Goal: Check status: Check status

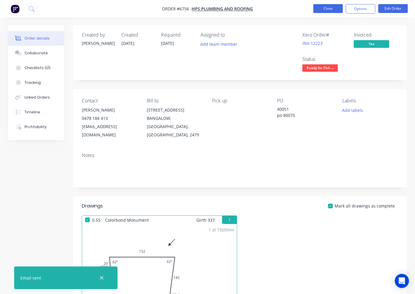
click at [315, 9] on button "Close" at bounding box center [328, 8] width 30 height 9
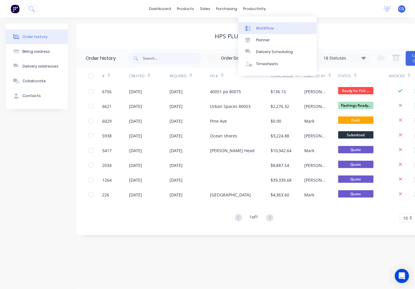
click at [254, 25] on link "Workflow" at bounding box center [277, 28] width 78 height 12
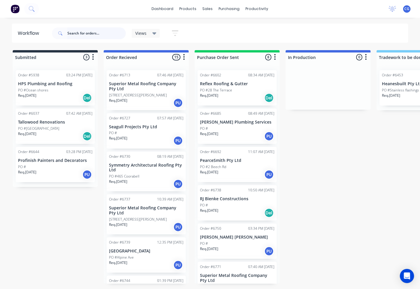
click at [99, 34] on input "text" at bounding box center [96, 33] width 58 height 12
type input "6781"
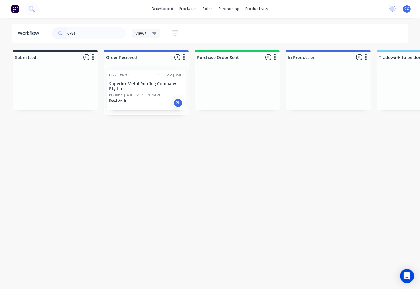
click at [145, 100] on div "Req. [DATE] PU" at bounding box center [146, 103] width 74 height 10
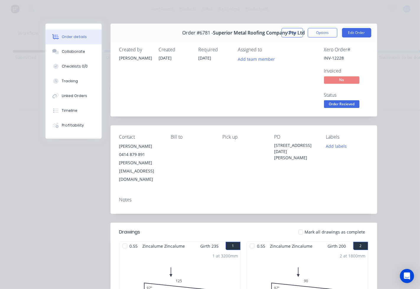
click at [302, 226] on div at bounding box center [301, 232] width 12 height 12
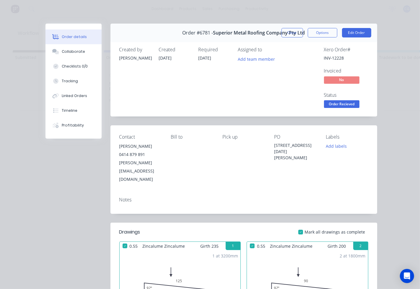
click at [335, 108] on span "Order Recieved" at bounding box center [341, 103] width 35 height 7
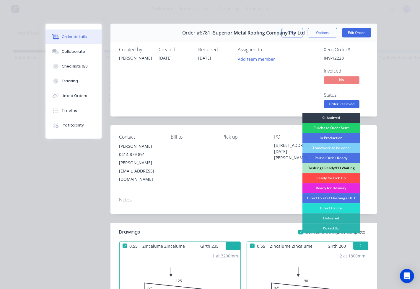
click at [327, 178] on div "Ready for Pick Up" at bounding box center [331, 178] width 58 height 10
